Goal: Contribute content: Add original content to the website for others to see

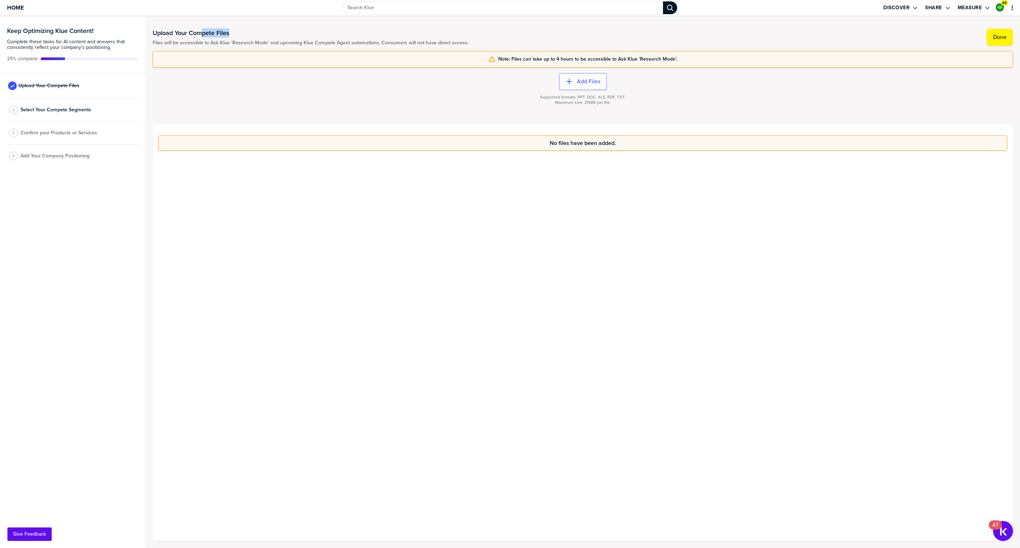
drag, startPoint x: 203, startPoint y: 35, endPoint x: 287, endPoint y: 39, distance: 84.0
click at [287, 39] on div "Upload Your Compete Files Files will be accessible to Ask Klue 'Research Mode' …" at bounding box center [311, 37] width 316 height 17
click at [287, 39] on div at bounding box center [311, 38] width 316 height 3
click at [79, 159] on span "Add Your Company Positioning" at bounding box center [55, 156] width 69 height 6
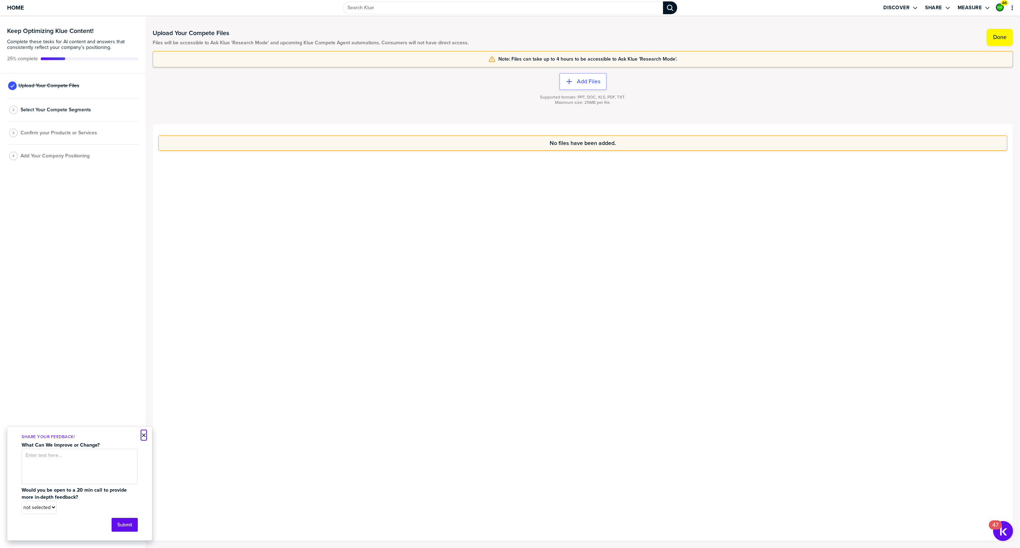
click at [143, 436] on button "×" at bounding box center [143, 435] width 5 height 9
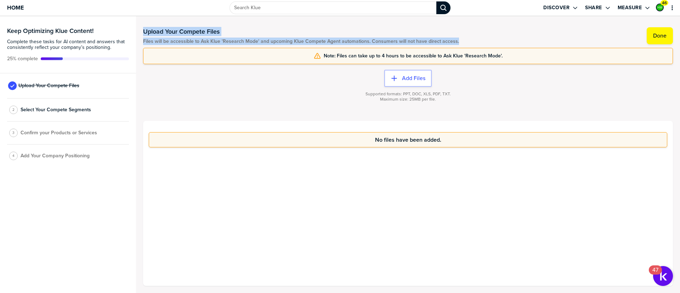
drag, startPoint x: 144, startPoint y: 33, endPoint x: 480, endPoint y: 40, distance: 336.2
click at [480, 40] on div "Upload Your Compete Files Files will be accessible to Ask Klue 'Research Mode' …" at bounding box center [408, 35] width 530 height 10
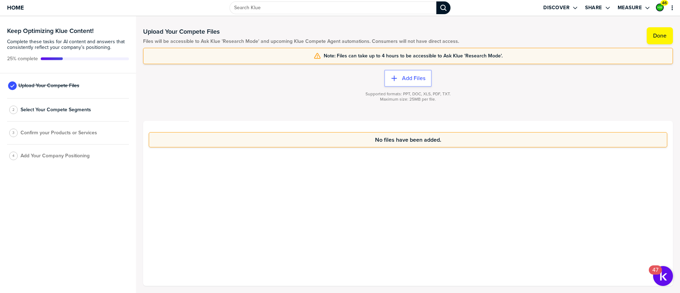
drag, startPoint x: 149, startPoint y: 190, endPoint x: 121, endPoint y: 198, distance: 29.1
click at [121, 198] on div "Keep Optimizing Klue Content! Complete these tasks for AI content and answers t…" at bounding box center [68, 154] width 136 height 277
click at [49, 110] on span "Select Your Compete Segments" at bounding box center [56, 110] width 70 height 6
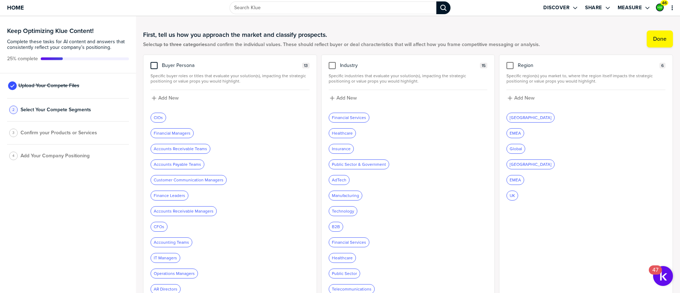
click at [157, 66] on div at bounding box center [154, 65] width 7 height 7
click at [154, 62] on input "checkbox" at bounding box center [154, 62] width 0 height 0
click at [654, 37] on label "Done" at bounding box center [659, 38] width 13 height 7
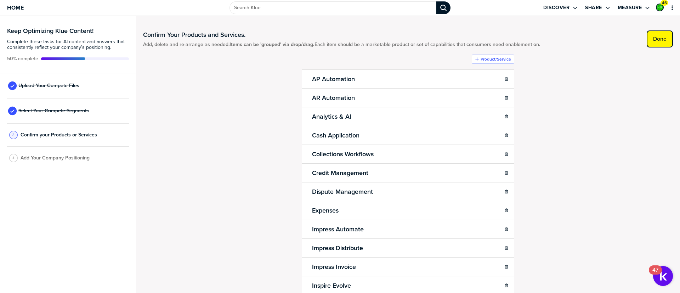
click at [651, 43] on button "Done" at bounding box center [660, 38] width 26 height 17
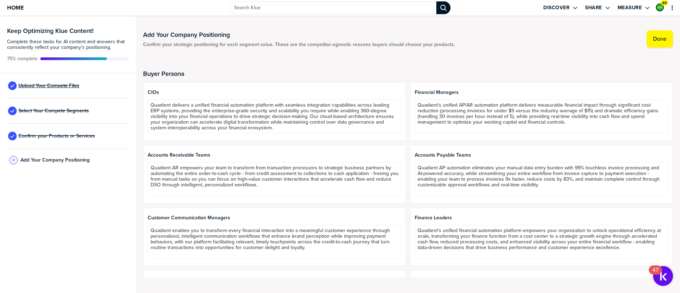
click at [48, 84] on span "Upload Your Compete Files" at bounding box center [48, 86] width 61 height 6
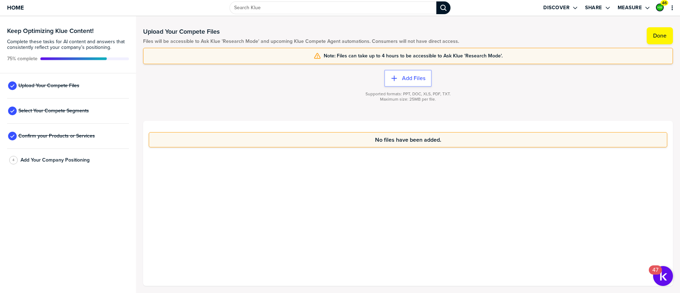
click at [167, 175] on div "No files have been added." at bounding box center [408, 203] width 530 height 165
click at [16, 5] on span "Home" at bounding box center [15, 8] width 17 height 6
